Goal: Navigation & Orientation: Find specific page/section

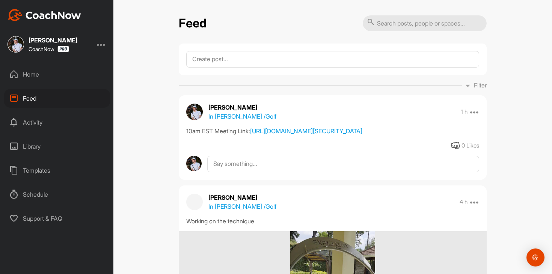
click at [62, 80] on div "Home" at bounding box center [57, 74] width 106 height 19
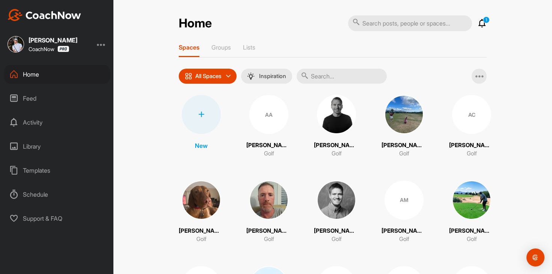
click at [483, 22] on icon at bounding box center [482, 23] width 9 height 9
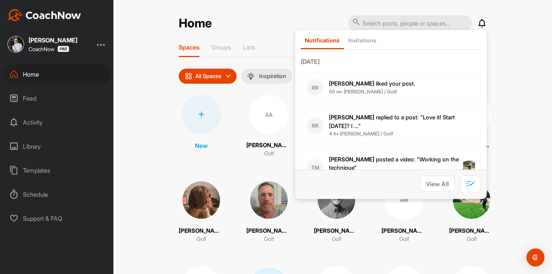
click at [483, 22] on icon at bounding box center [482, 23] width 9 height 9
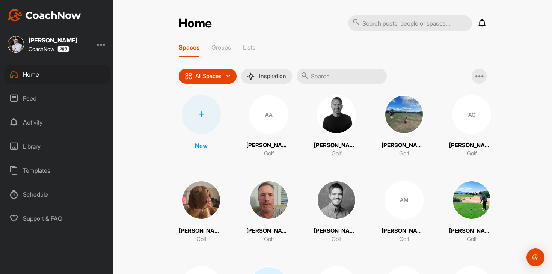
click at [47, 100] on div "Feed" at bounding box center [57, 98] width 106 height 19
